Goal: Communication & Community: Answer question/provide support

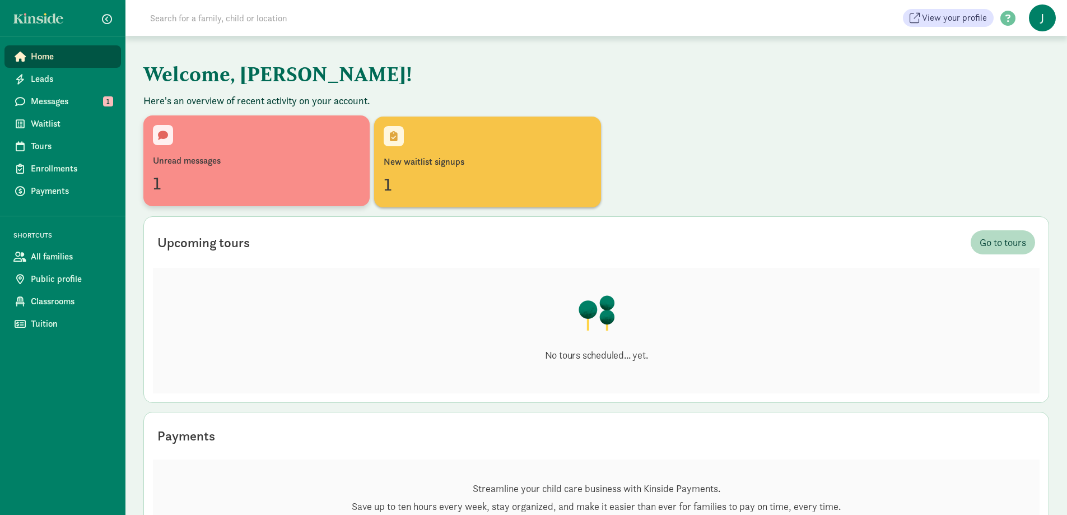
click at [243, 149] on div "Unread messages 1" at bounding box center [256, 161] width 207 height 72
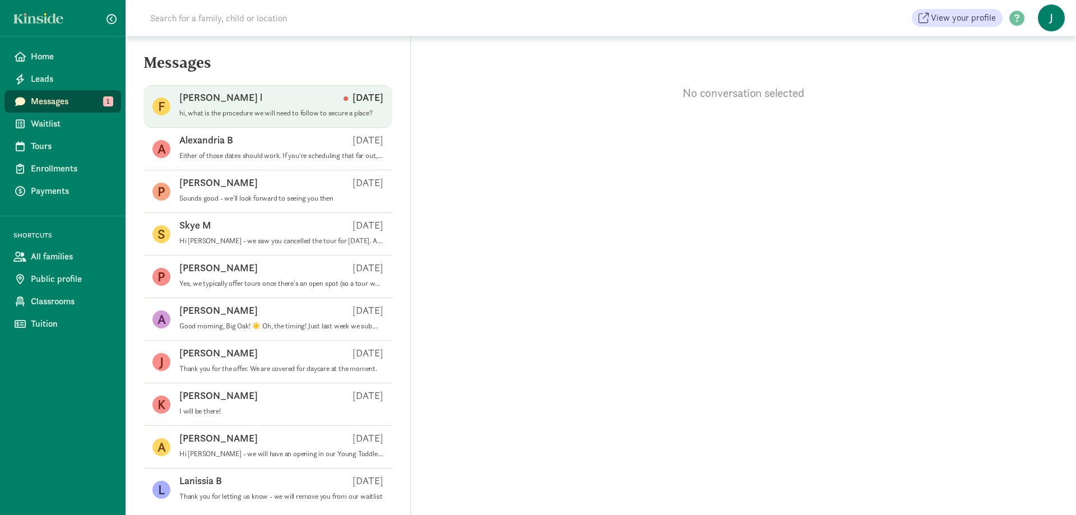
click at [284, 99] on div "Fatoumata l Aug 28" at bounding box center [281, 100] width 204 height 18
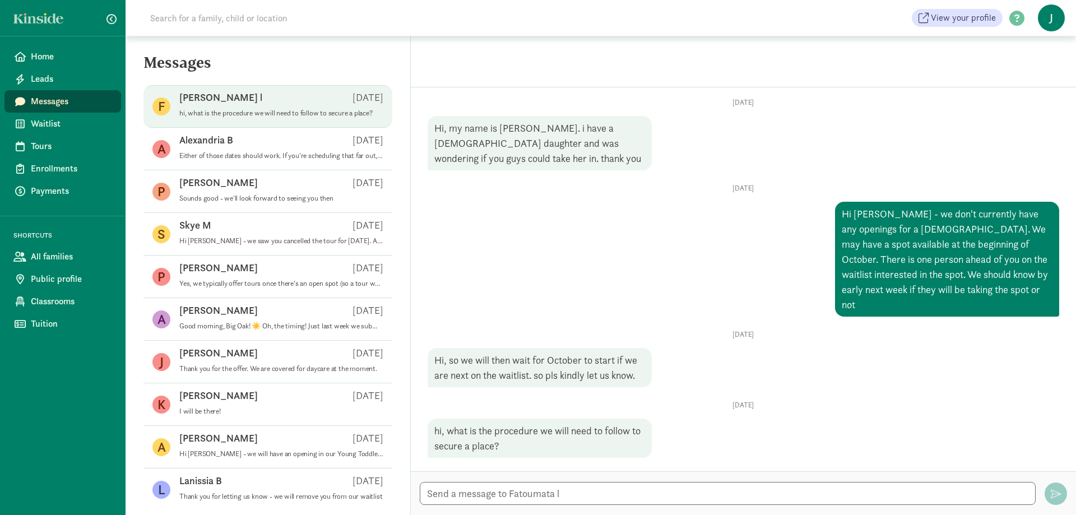
scroll to position [10, 0]
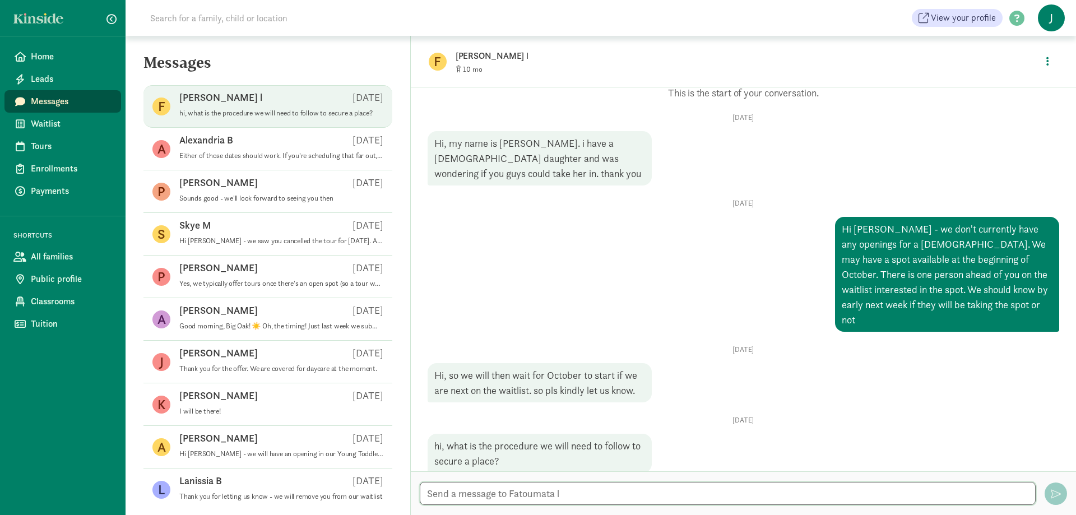
click at [645, 497] on textarea at bounding box center [728, 493] width 616 height 23
click at [626, 507] on div at bounding box center [743, 493] width 665 height 44
click at [626, 506] on div at bounding box center [743, 493] width 665 height 44
click at [627, 499] on textarea at bounding box center [728, 493] width 616 height 23
type textarea "w"
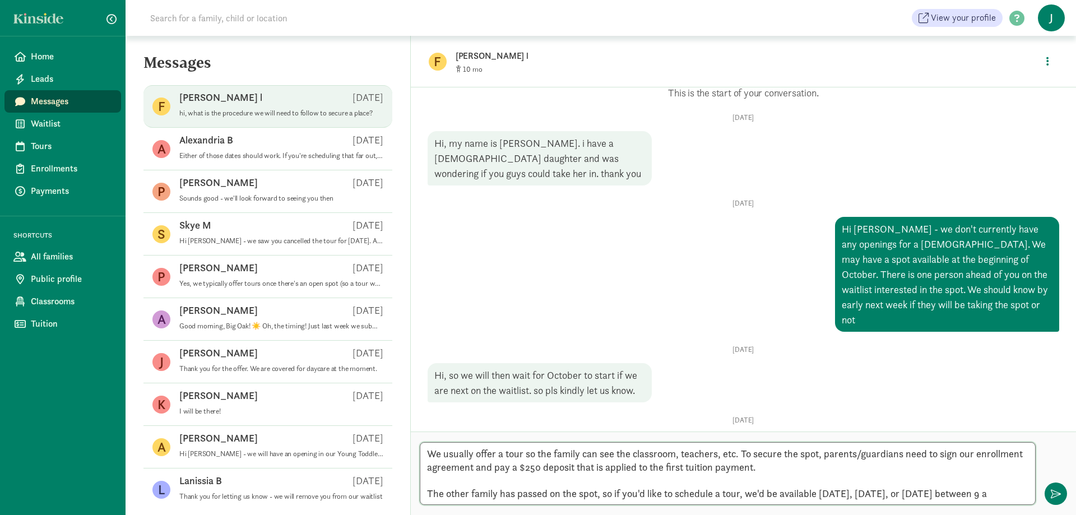
scroll to position [0, 0]
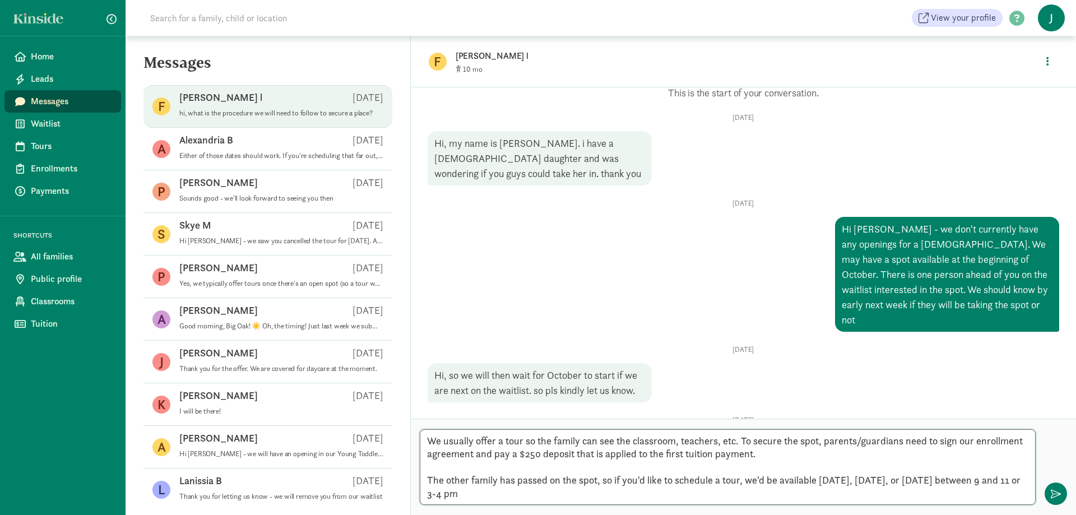
type textarea "We usually offer a tour so the family can see the classroom, teachers, etc. To …"
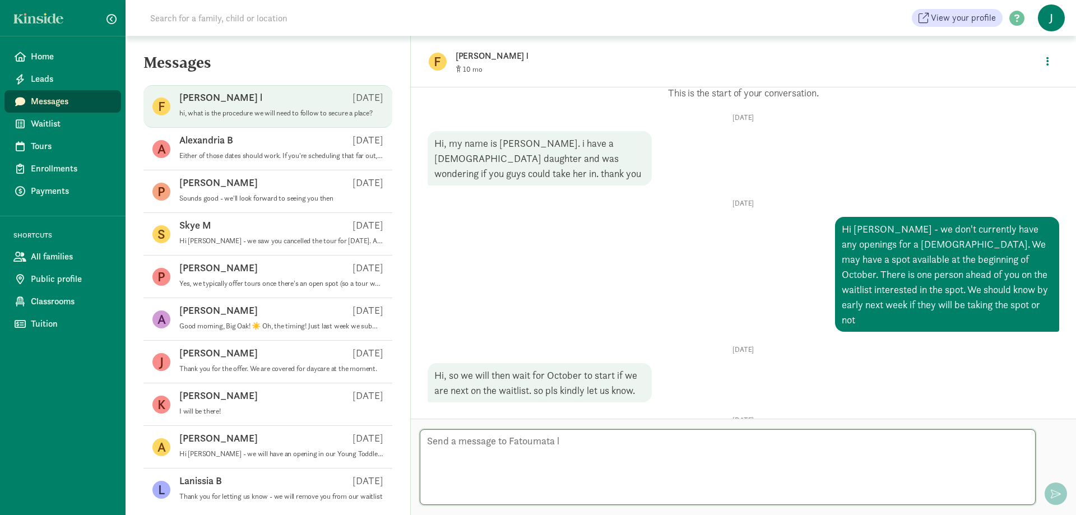
scroll to position [171, 0]
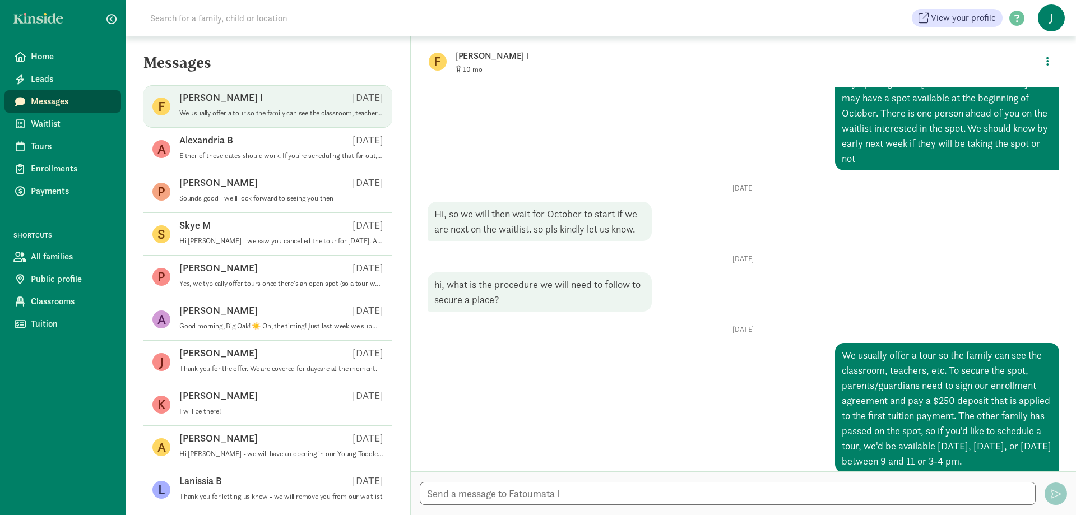
click at [30, 44] on div "Home Leads Messages Waitlist Tours Enrollments Payments SHORTCUTS All families …" at bounding box center [62, 257] width 125 height 515
click at [31, 52] on span "Home" at bounding box center [71, 56] width 81 height 13
